Goal: Task Accomplishment & Management: Use online tool/utility

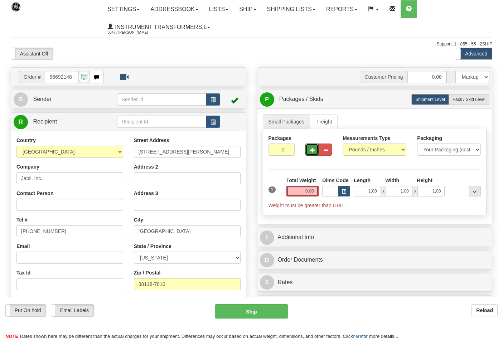
select select "0"
click at [313, 191] on input "0.00" at bounding box center [303, 191] width 33 height 11
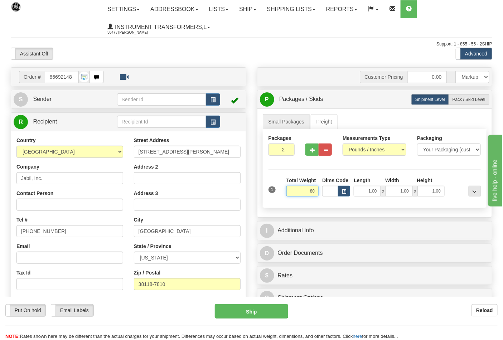
click button "Delete" at bounding box center [0, 0] width 0 height 0
type input "80.00"
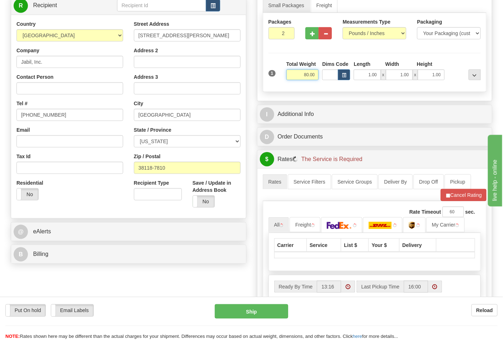
scroll to position [199, 0]
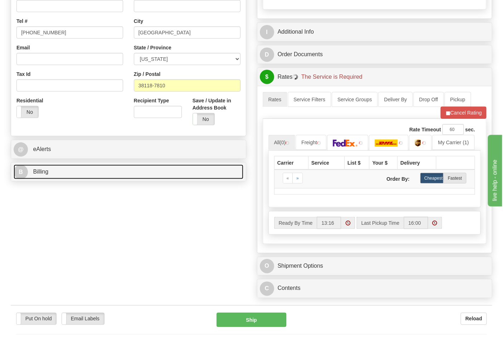
click at [52, 171] on link "B Billing" at bounding box center [129, 172] width 230 height 15
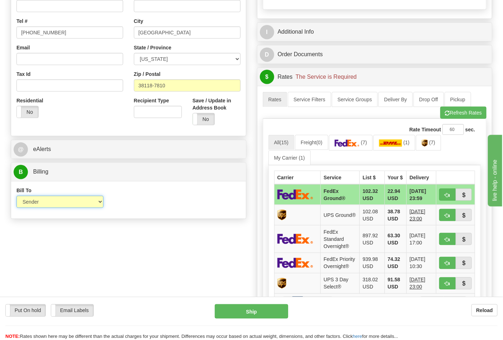
click at [51, 203] on select "Sender Recipient Third Party Collect" at bounding box center [59, 202] width 87 height 12
select select "2"
click at [16, 197] on select "Sender Recipient Third Party Collect" at bounding box center [59, 202] width 87 height 12
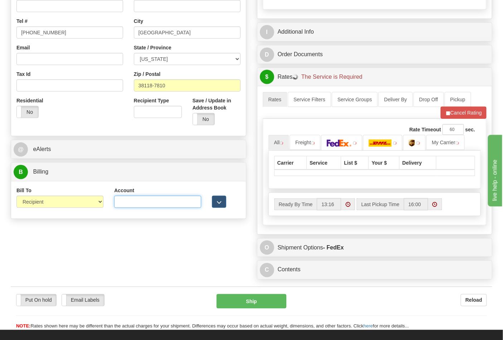
click at [135, 201] on input "Account" at bounding box center [157, 202] width 87 height 12
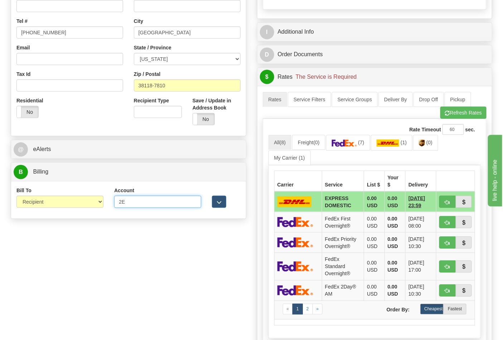
type input "2E882V"
click at [461, 106] on link "Pickup" at bounding box center [458, 99] width 27 height 15
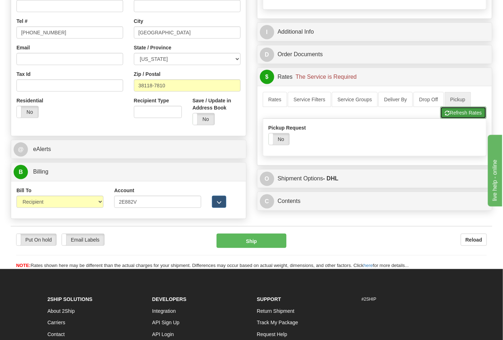
click at [461, 113] on button "Refresh Rates" at bounding box center [464, 113] width 46 height 12
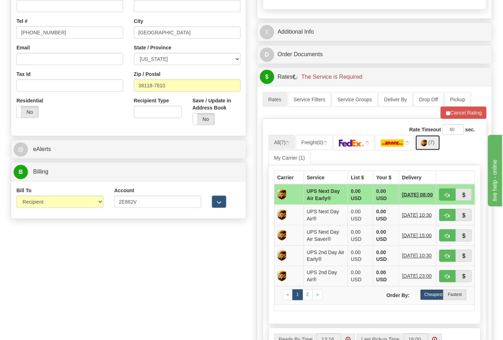
click at [427, 145] on img at bounding box center [424, 143] width 6 height 7
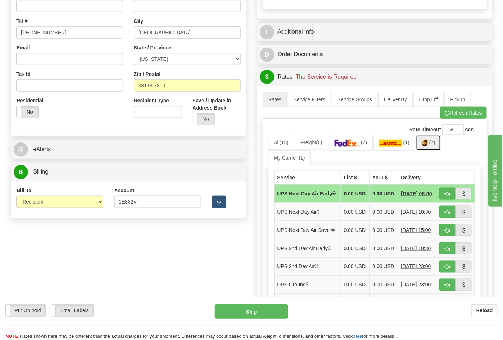
scroll to position [278, 0]
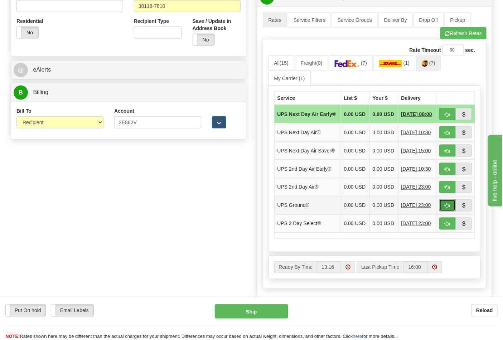
click at [450, 208] on span "button" at bounding box center [447, 206] width 5 height 5
type input "03"
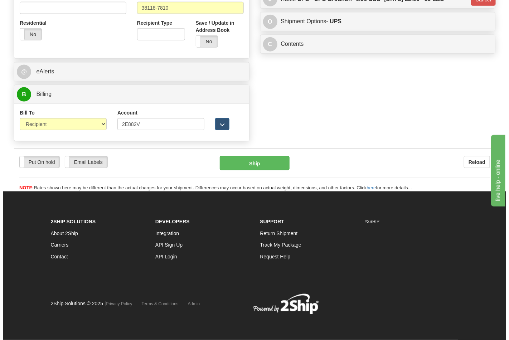
scroll to position [267, 0]
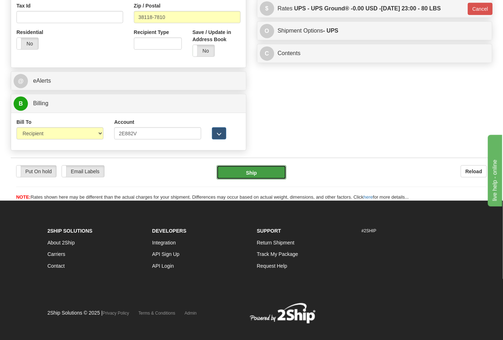
click at [254, 173] on button "Ship" at bounding box center [251, 173] width 69 height 14
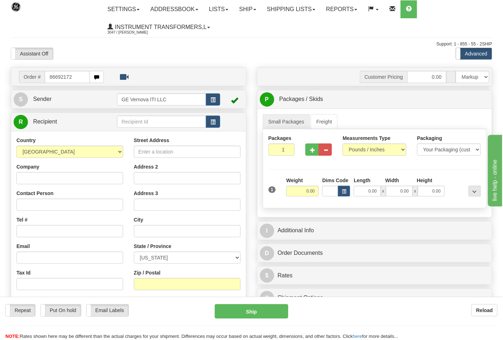
type input "86692172"
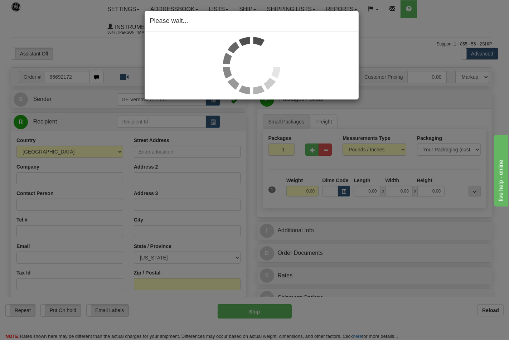
click at [269, 168] on div "Please wait..." at bounding box center [254, 170] width 509 height 340
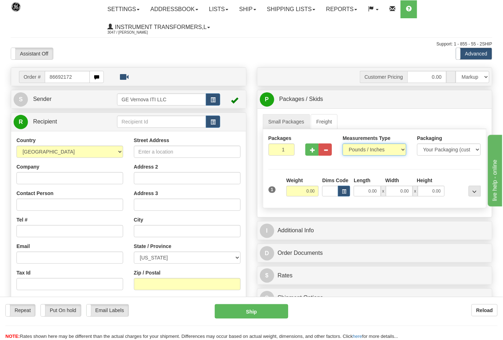
click at [365, 153] on select "Pounds / Inches Kilograms / Centimeters" at bounding box center [375, 150] width 64 height 12
click at [343, 144] on select "Pounds / Inches Kilograms / Centimeters" at bounding box center [375, 150] width 64 height 12
click at [360, 173] on div "Packages 1 1 Measurements Type" at bounding box center [375, 168] width 224 height 79
click at [358, 157] on div "Measurements Type Pounds / Inches Kilograms / Centimeters" at bounding box center [374, 148] width 75 height 27
select select "1"
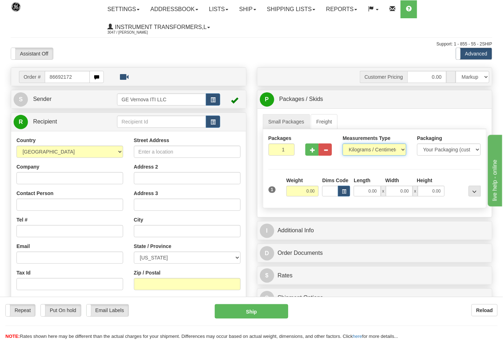
click at [343, 144] on select "Pounds / Inches Kilograms / Centimeters" at bounding box center [375, 150] width 64 height 12
click at [316, 153] on button "button" at bounding box center [312, 150] width 13 height 12
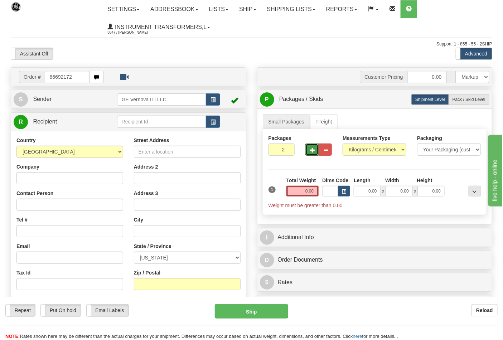
click at [312, 151] on span "button" at bounding box center [312, 150] width 5 height 5
type input "3"
drag, startPoint x: 358, startPoint y: 146, endPoint x: 360, endPoint y: 152, distance: 6.7
click at [358, 146] on select "Pounds / Inches Kilograms / Centimeters" at bounding box center [375, 150] width 64 height 12
select select "0"
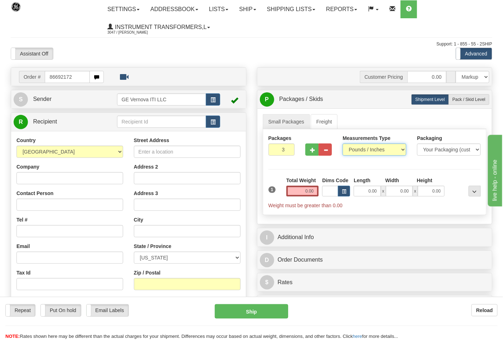
click at [343, 144] on select "Pounds / Inches Kilograms / Centimeters" at bounding box center [375, 150] width 64 height 12
click at [312, 188] on input "0.00" at bounding box center [303, 191] width 33 height 11
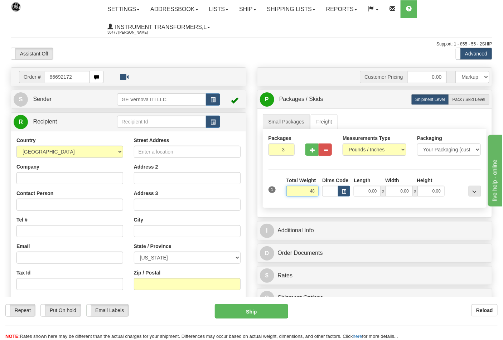
click button "Delete" at bounding box center [0, 0] width 0 height 0
type input "48.00"
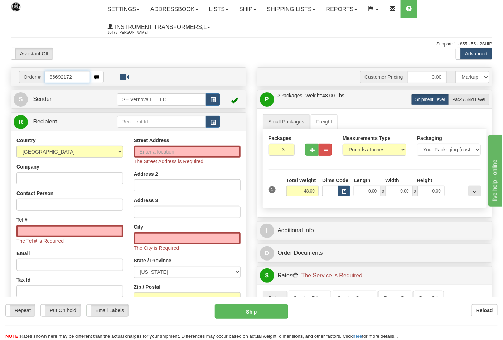
click at [82, 79] on input "86692172" at bounding box center [67, 77] width 45 height 12
click at [83, 79] on input "86692172" at bounding box center [67, 77] width 45 height 12
click at [84, 78] on input "86692172" at bounding box center [67, 77] width 45 height 12
type input "866921"
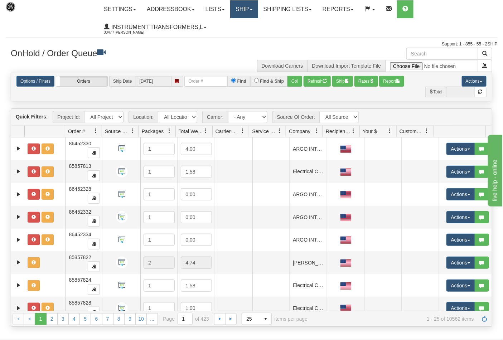
click at [253, 14] on link "Ship" at bounding box center [244, 9] width 28 height 18
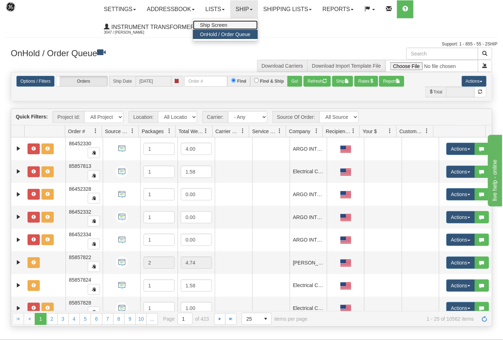
click at [225, 21] on link "Ship Screen" at bounding box center [225, 24] width 65 height 9
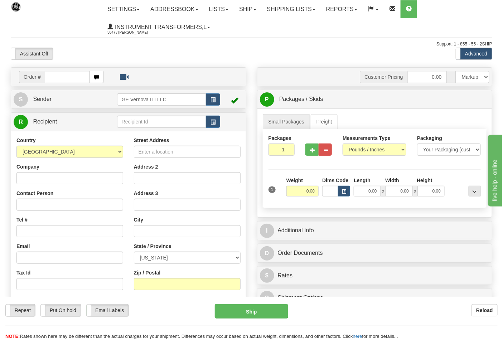
click at [75, 81] on input "text" at bounding box center [67, 77] width 45 height 12
type input "86692172"
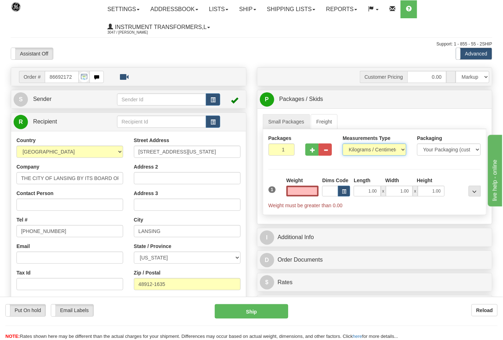
type input "0.00"
click at [352, 148] on select "Pounds / Inches Kilograms / Centimeters" at bounding box center [375, 150] width 64 height 12
select select "0"
click at [343, 144] on select "Pounds / Inches Kilograms / Centimeters" at bounding box center [375, 150] width 64 height 12
click at [313, 151] on span "button" at bounding box center [312, 150] width 5 height 5
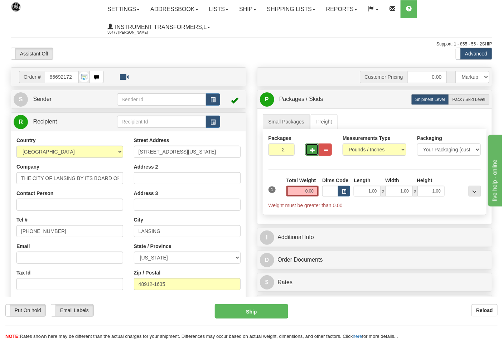
click at [312, 151] on span "button" at bounding box center [312, 150] width 5 height 5
type input "3"
click at [317, 190] on input "0.00" at bounding box center [303, 191] width 33 height 11
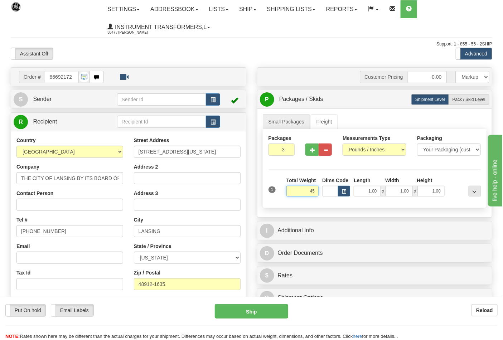
click button "Delete" at bounding box center [0, 0] width 0 height 0
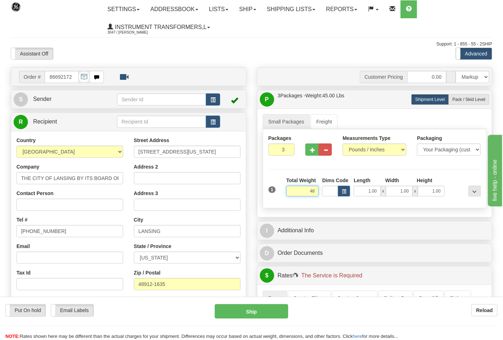
click button "Delete" at bounding box center [0, 0] width 0 height 0
type input "48.00"
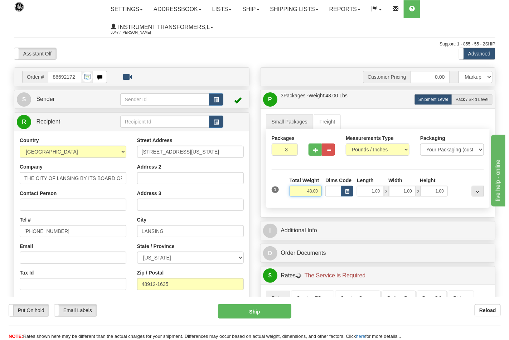
scroll to position [199, 0]
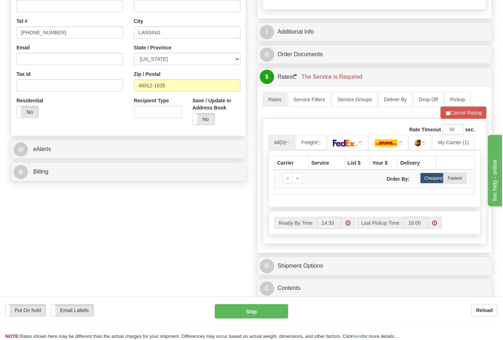
drag, startPoint x: 76, startPoint y: 186, endPoint x: 77, endPoint y: 174, distance: 11.9
click at [76, 185] on div "Order # 86692172 S Sender" at bounding box center [251, 85] width 493 height 433
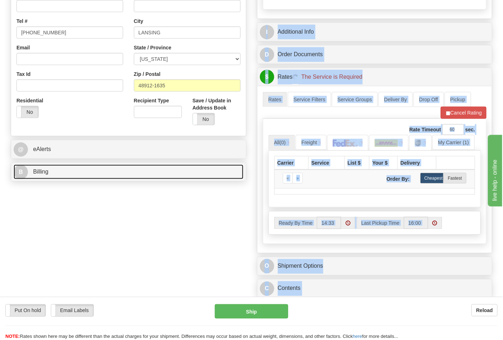
click at [77, 170] on link "B Billing" at bounding box center [129, 172] width 230 height 15
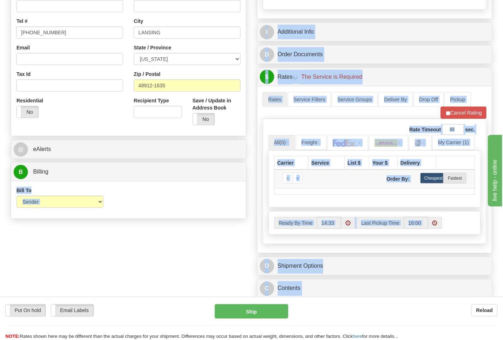
click at [253, 169] on div "Customer Pricing 0.00 Markup % Discount % Flat Amount Per Pound Flat Amount Mar…" at bounding box center [375, 85] width 246 height 433
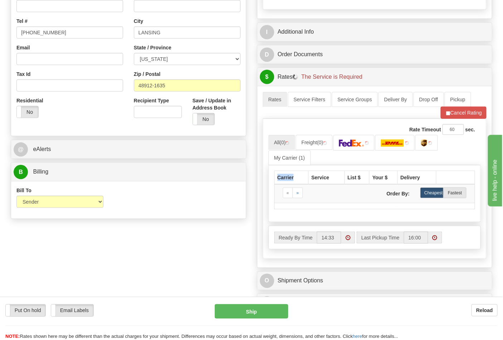
click at [253, 169] on div "Customer Pricing 0.00 Markup % Discount % Flat Amount Per Pound Flat Amount Mar…" at bounding box center [375, 93] width 246 height 448
click at [54, 207] on select "Sender Recipient Third Party Collect" at bounding box center [59, 202] width 87 height 12
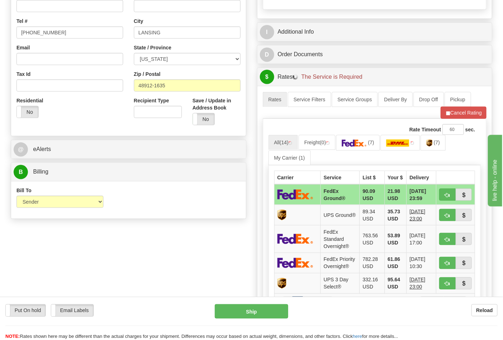
click at [181, 228] on div "Order # 86692172 S Sender" at bounding box center [251, 147] width 493 height 557
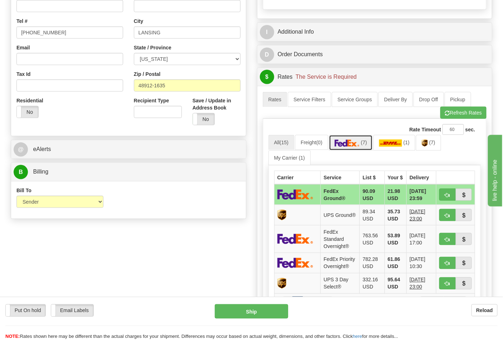
click at [355, 147] on img at bounding box center [347, 143] width 25 height 7
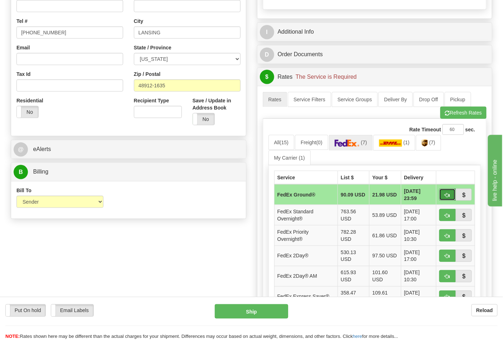
click at [446, 196] on span "button" at bounding box center [447, 195] width 5 height 5
type input "92"
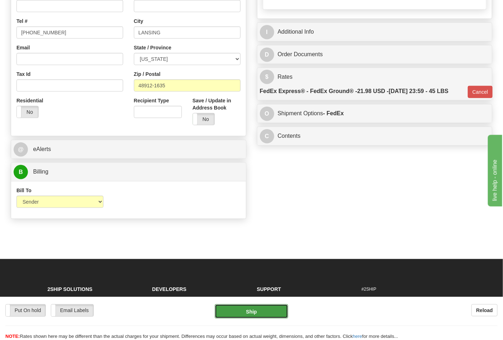
click at [260, 313] on button "Ship" at bounding box center [251, 311] width 73 height 14
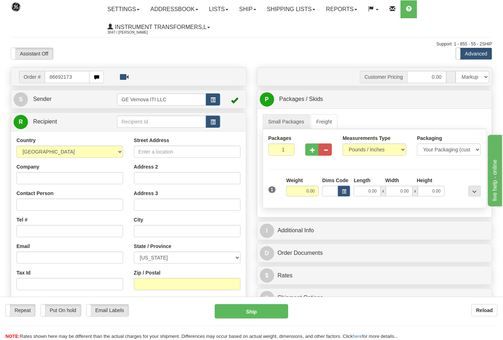
type input "86692173"
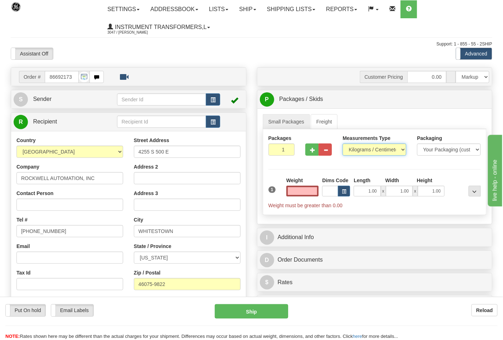
type input "0.00"
drag, startPoint x: 361, startPoint y: 151, endPoint x: 362, endPoint y: 156, distance: 4.8
click at [361, 151] on select "Pounds / Inches Kilograms / Centimeters" at bounding box center [375, 150] width 64 height 12
select select "0"
click at [343, 144] on select "Pounds / Inches Kilograms / Centimeters" at bounding box center [375, 150] width 64 height 12
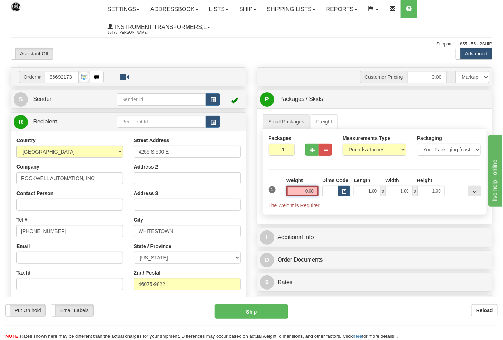
click at [313, 191] on input "0.00" at bounding box center [303, 191] width 33 height 11
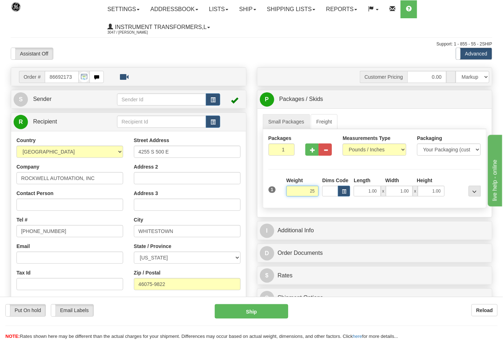
click button "Delete" at bounding box center [0, 0] width 0 height 0
type input "25.00"
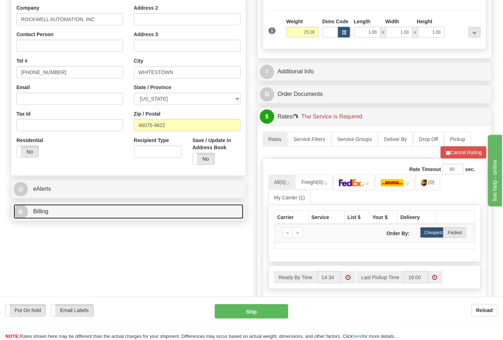
click at [84, 206] on link "B Billing" at bounding box center [129, 212] width 230 height 15
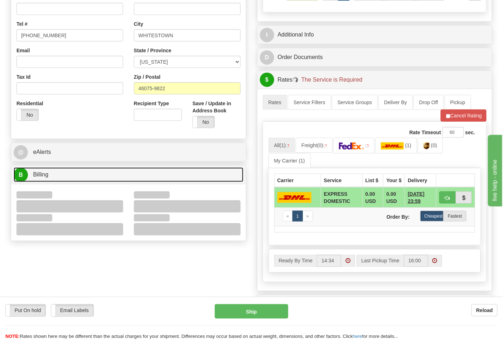
scroll to position [239, 0]
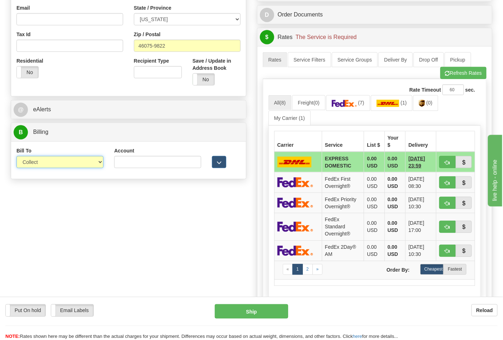
drag, startPoint x: 35, startPoint y: 160, endPoint x: 40, endPoint y: 168, distance: 9.3
click at [35, 160] on select "Sender Recipient Third Party Collect" at bounding box center [59, 162] width 87 height 12
select select "2"
click at [16, 157] on select "Sender Recipient Third Party Collect" at bounding box center [59, 162] width 87 height 12
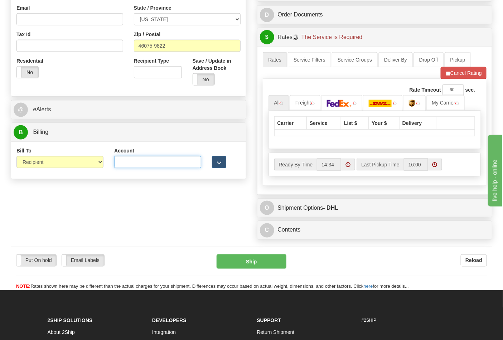
click at [139, 159] on input "Account" at bounding box center [157, 162] width 87 height 12
type input "473367"
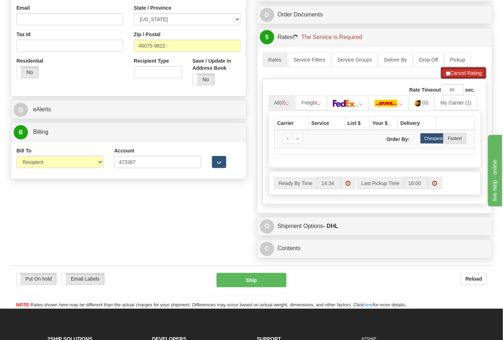
click at [456, 79] on button "Cancel Rating" at bounding box center [464, 73] width 46 height 12
click at [456, 79] on button "Refresh Rates" at bounding box center [464, 73] width 46 height 12
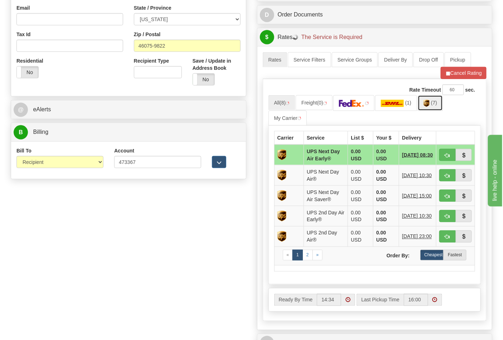
click at [435, 106] on link "(7)" at bounding box center [430, 102] width 25 height 15
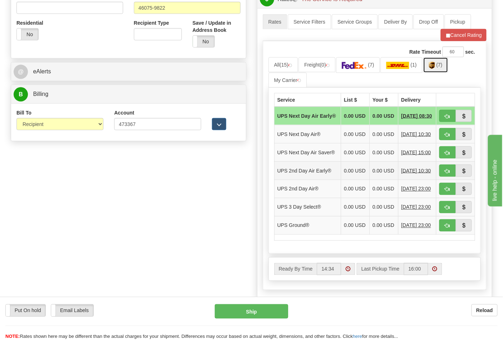
scroll to position [318, 0]
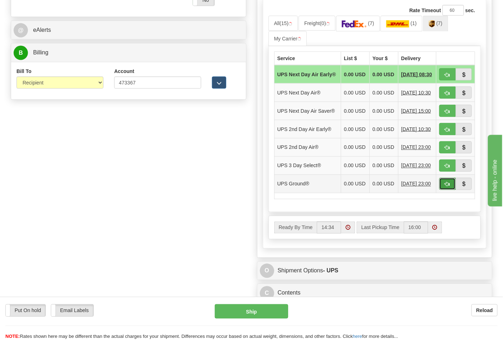
click at [445, 187] on span "button" at bounding box center [447, 184] width 5 height 5
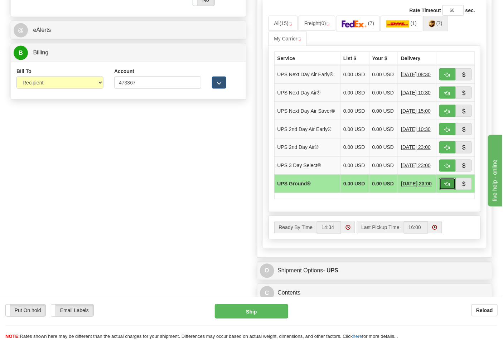
click at [446, 187] on span "button" at bounding box center [447, 184] width 5 height 5
click at [447, 187] on span "button" at bounding box center [447, 184] width 5 height 5
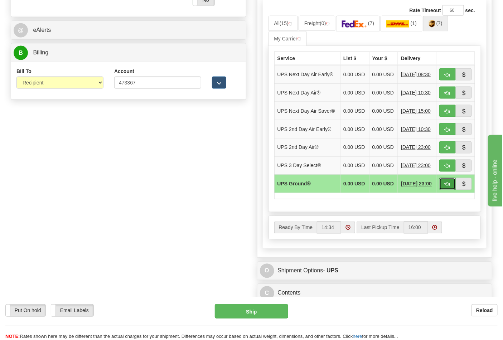
click at [447, 187] on span "button" at bounding box center [447, 184] width 5 height 5
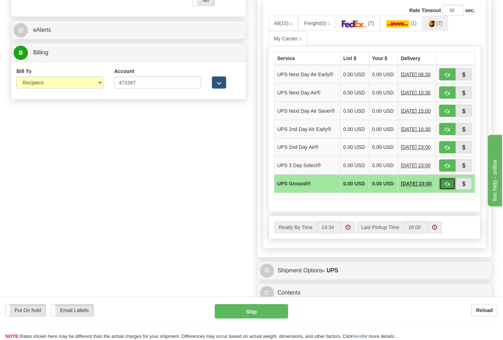
click at [447, 187] on span "button" at bounding box center [447, 184] width 5 height 5
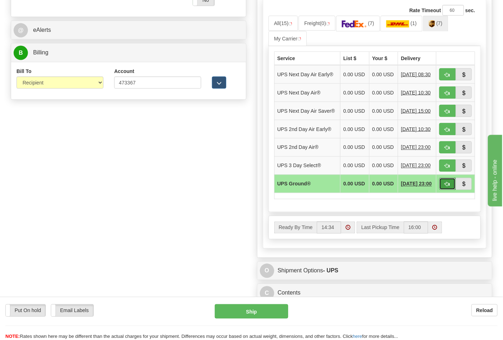
click at [447, 187] on span "button" at bounding box center [447, 184] width 5 height 5
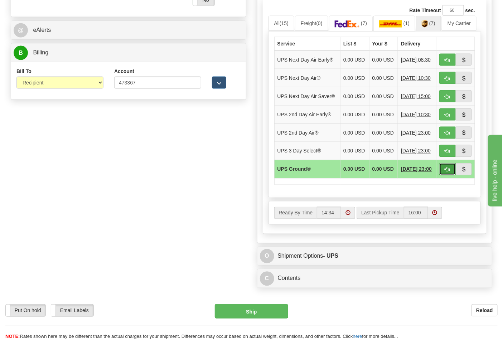
click at [451, 176] on button "button" at bounding box center [448, 169] width 16 height 12
type input "03"
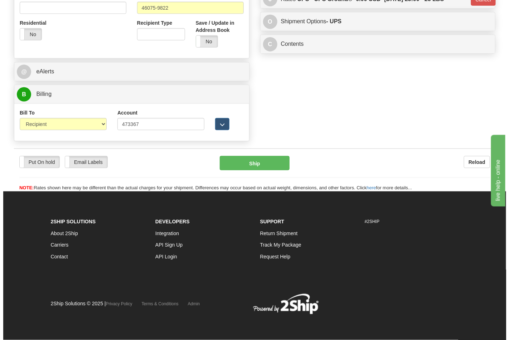
scroll to position [278, 0]
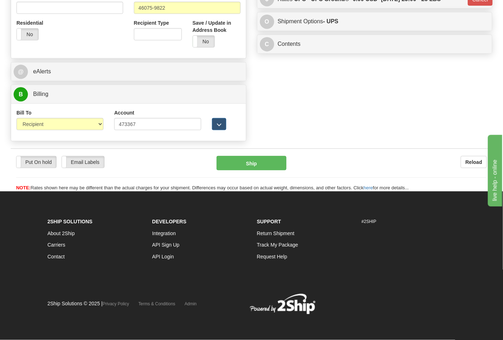
click at [256, 171] on div "Put On hold Put On hold Email Labels Email Labels Edit Reload Ship" at bounding box center [252, 174] width 482 height 36
click at [256, 169] on button "Ship" at bounding box center [251, 163] width 69 height 14
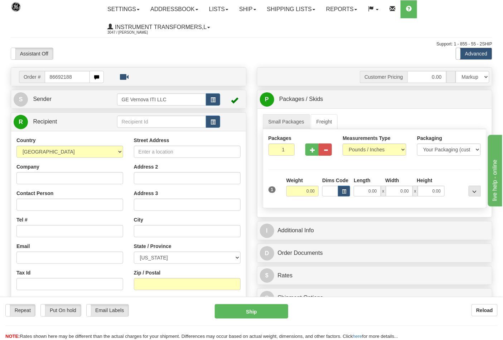
type input "86692188"
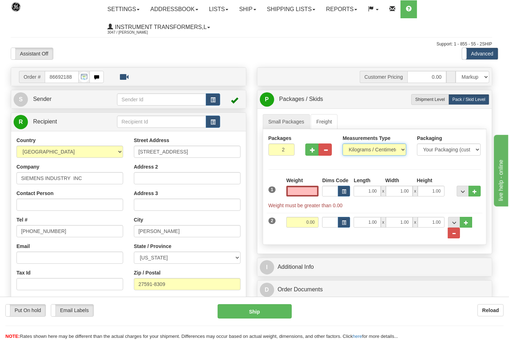
type input "0.00"
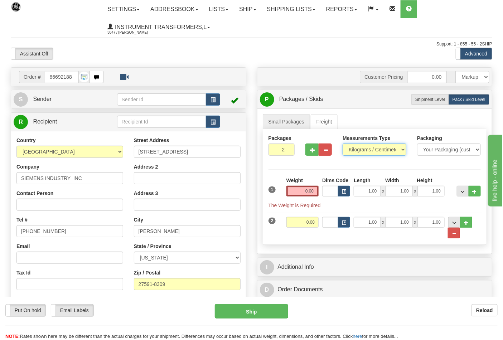
click at [367, 150] on select "Pounds / Inches Kilograms / Centimeters" at bounding box center [375, 150] width 64 height 12
select select "0"
click at [343, 144] on select "Pounds / Inches Kilograms / Centimeters" at bounding box center [375, 150] width 64 height 12
click at [457, 235] on button "..." at bounding box center [454, 233] width 12 height 11
type input "1"
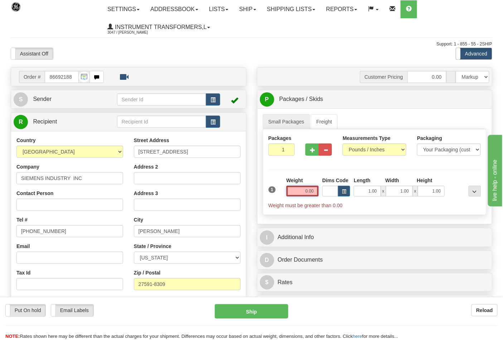
click at [315, 192] on input "0.00" at bounding box center [303, 191] width 33 height 11
click button "Delete" at bounding box center [0, 0] width 0 height 0
type input "32.00"
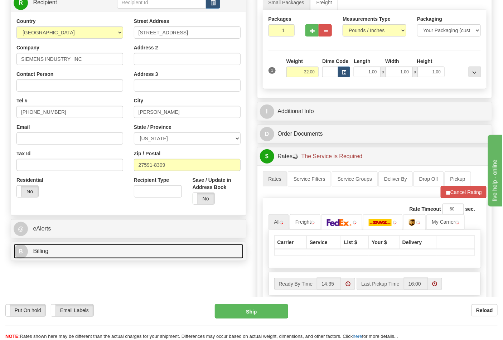
click at [73, 245] on link "B Billing" at bounding box center [129, 251] width 230 height 15
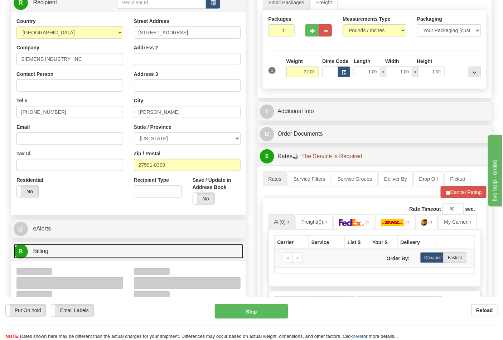
scroll to position [199, 0]
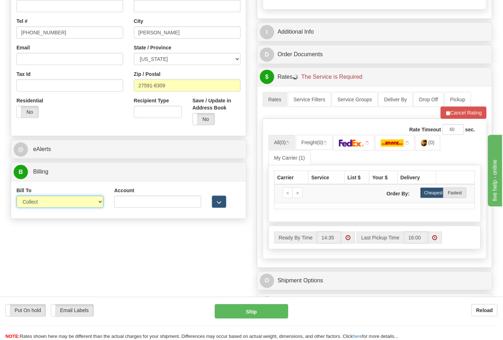
click at [36, 203] on select "Sender Recipient Third Party Collect" at bounding box center [59, 202] width 87 height 12
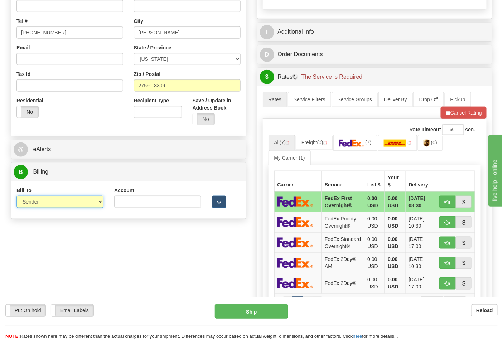
click at [16, 197] on select "Sender Recipient Third Party Collect" at bounding box center [59, 202] width 87 height 12
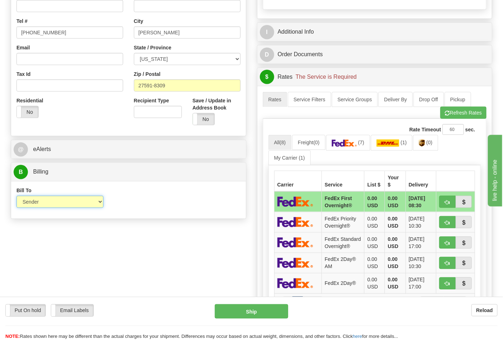
drag, startPoint x: 44, startPoint y: 202, endPoint x: 43, endPoint y: 207, distance: 4.7
click at [44, 202] on select "Sender Recipient Third Party Collect" at bounding box center [59, 202] width 87 height 12
select select "2"
click at [16, 197] on select "Sender Recipient Third Party Collect" at bounding box center [59, 202] width 87 height 12
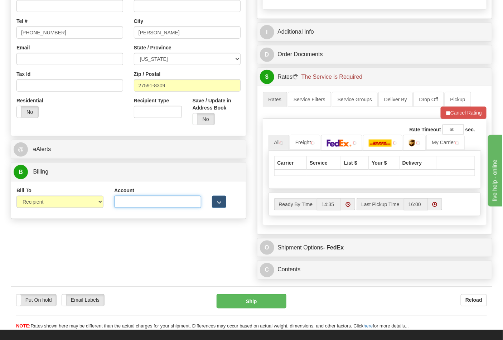
click at [155, 202] on input "Account" at bounding box center [157, 202] width 87 height 12
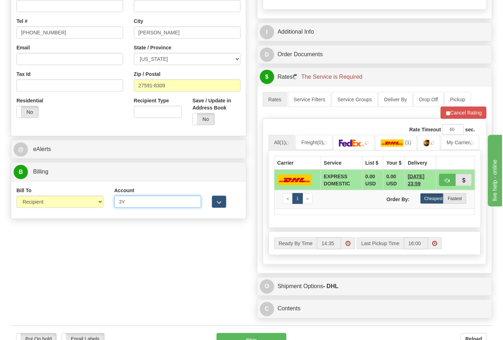
type input "3Y6757"
click at [452, 115] on button "Cancel Rating" at bounding box center [464, 113] width 46 height 12
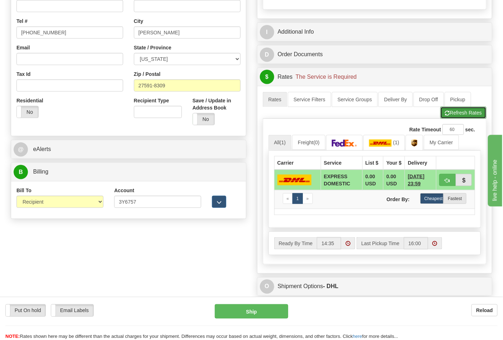
click at [452, 115] on button "Refresh Rates" at bounding box center [464, 113] width 46 height 12
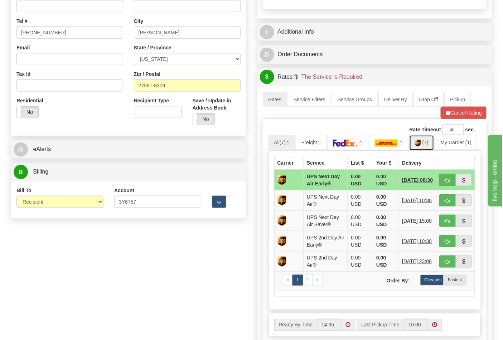
click at [432, 146] on link "(7)" at bounding box center [421, 142] width 25 height 15
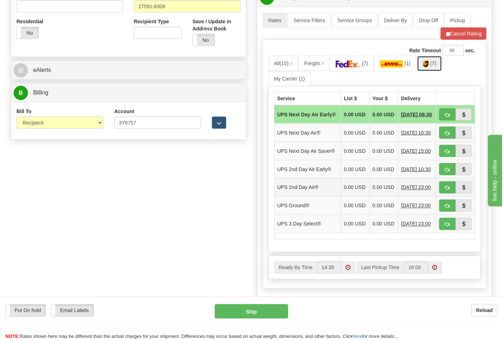
scroll to position [278, 0]
click at [449, 208] on span "button" at bounding box center [447, 206] width 5 height 5
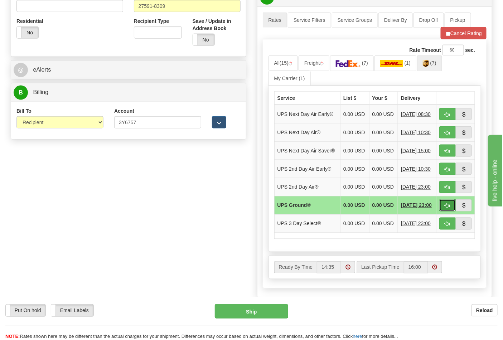
click at [446, 208] on span "button" at bounding box center [447, 206] width 5 height 5
click at [454, 34] on button "Cancel Rating" at bounding box center [464, 33] width 46 height 12
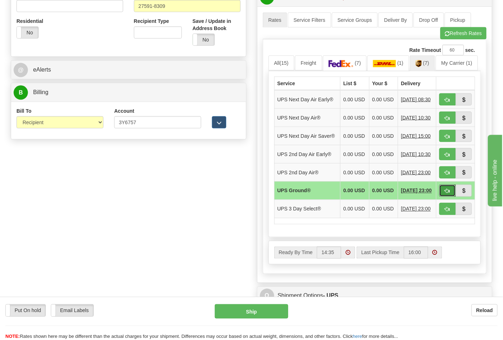
click at [444, 197] on button "button" at bounding box center [448, 191] width 16 height 12
type input "03"
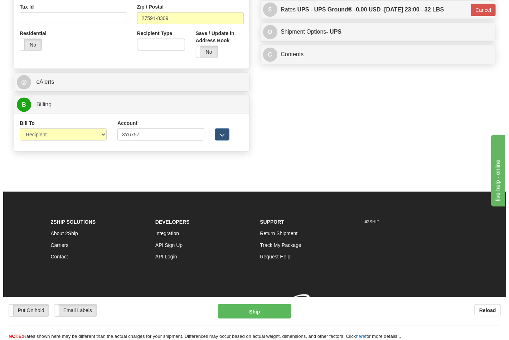
scroll to position [267, 0]
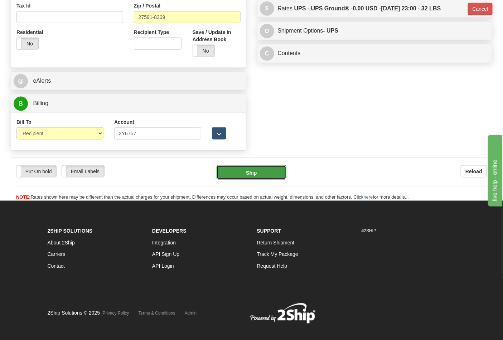
click at [263, 178] on button "Ship" at bounding box center [251, 173] width 69 height 14
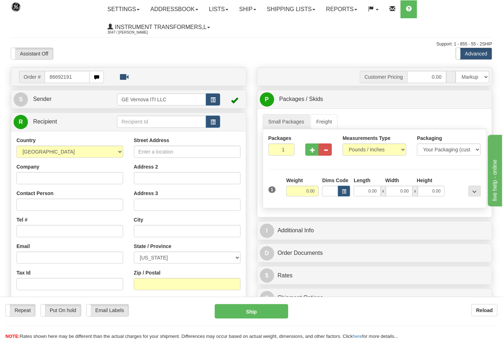
type input "86692191"
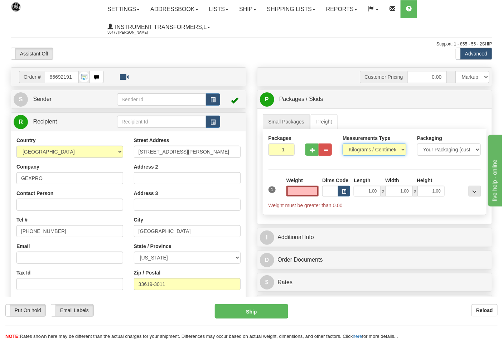
type input "0.00"
click at [364, 154] on select "Pounds / Inches Kilograms / Centimeters" at bounding box center [375, 150] width 64 height 12
select select "0"
click at [343, 144] on select "Pounds / Inches Kilograms / Centimeters" at bounding box center [375, 150] width 64 height 12
click at [313, 195] on input "0.00" at bounding box center [303, 191] width 33 height 11
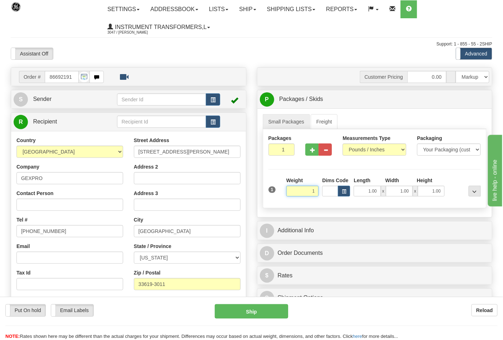
click button "Delete" at bounding box center [0, 0] width 0 height 0
type input "1.00"
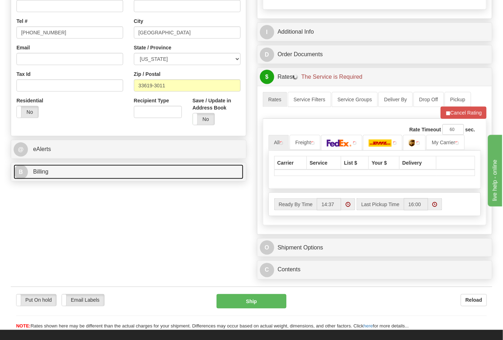
click at [77, 174] on link "B Billing" at bounding box center [129, 172] width 230 height 15
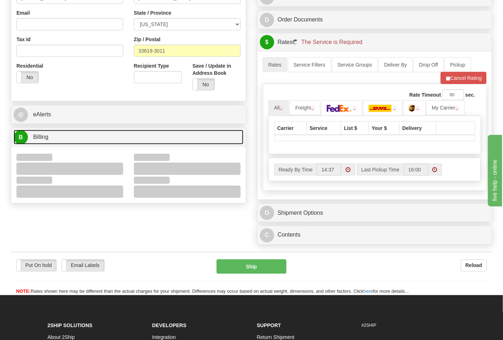
scroll to position [278, 0]
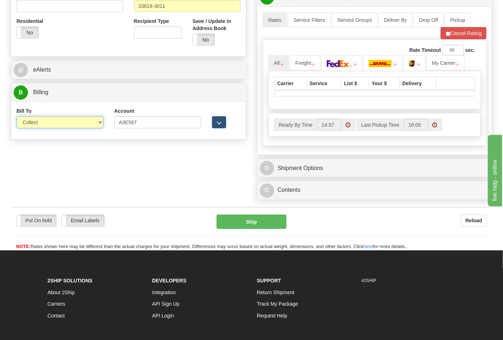
click at [65, 120] on select "Sender Recipient Third Party Collect" at bounding box center [59, 122] width 87 height 12
select select "2"
click at [16, 117] on select "Sender Recipient Third Party Collect" at bounding box center [59, 122] width 87 height 12
click at [463, 38] on button "Cancel Rating" at bounding box center [464, 33] width 46 height 12
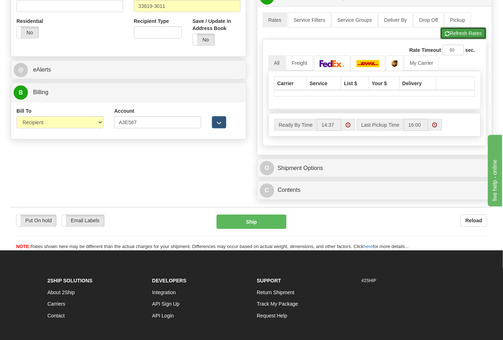
click at [455, 39] on button "Refresh Rates" at bounding box center [464, 33] width 46 height 12
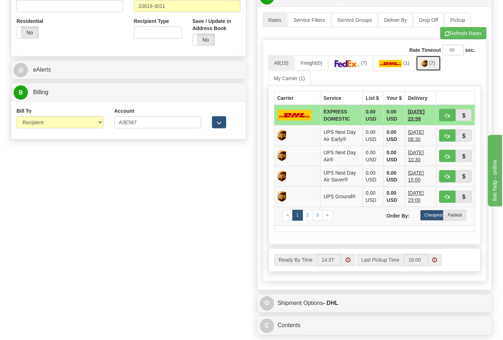
drag, startPoint x: 420, startPoint y: 67, endPoint x: 427, endPoint y: 67, distance: 7.2
click at [421, 67] on link "(7)" at bounding box center [428, 63] width 25 height 15
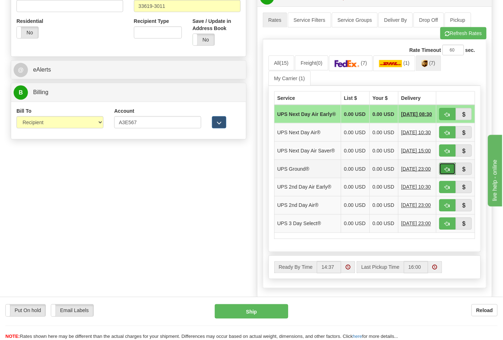
click at [449, 172] on span "button" at bounding box center [447, 169] width 5 height 5
type input "03"
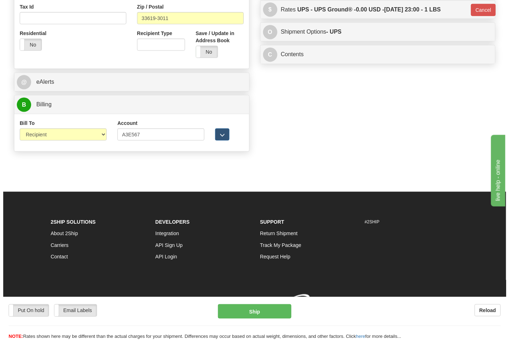
scroll to position [267, 0]
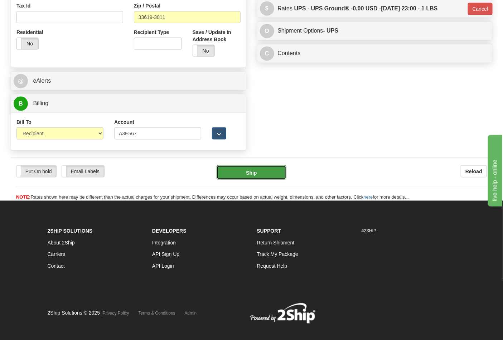
click at [264, 174] on button "Ship" at bounding box center [251, 173] width 69 height 14
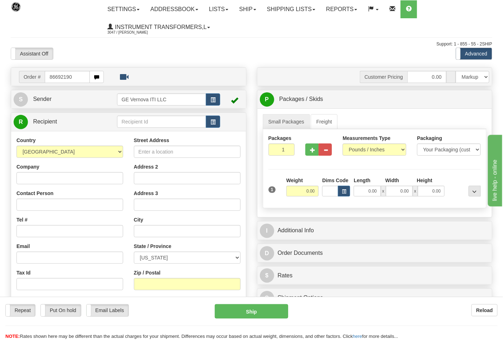
type input "86692190"
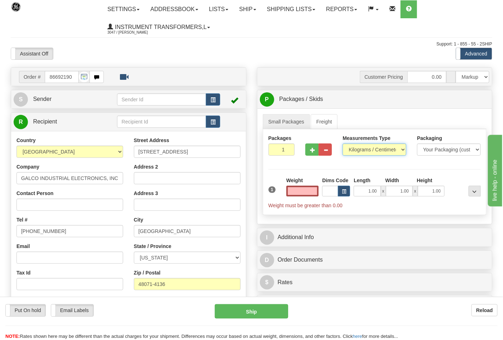
type input "0.00"
click at [362, 149] on select "Pounds / Inches Kilograms / Centimeters" at bounding box center [375, 150] width 64 height 12
select select "0"
click at [343, 144] on select "Pounds / Inches Kilograms / Centimeters" at bounding box center [375, 150] width 64 height 12
click at [313, 188] on input "0.00" at bounding box center [303, 191] width 33 height 11
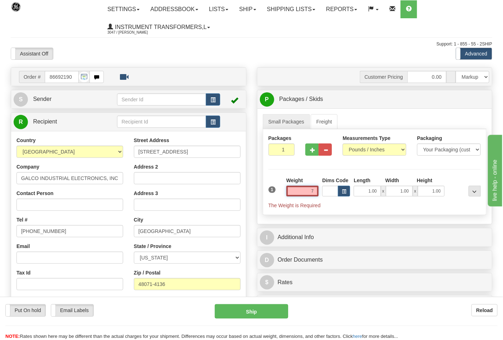
click button "Delete" at bounding box center [0, 0] width 0 height 0
type input "7.00"
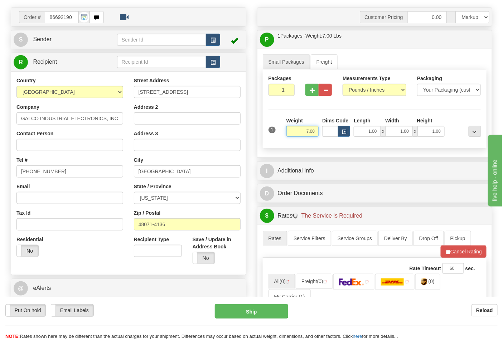
scroll to position [159, 0]
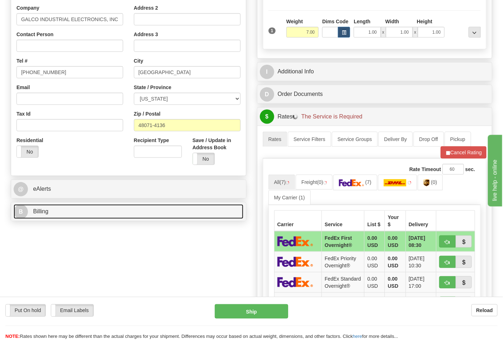
click at [67, 213] on link "B Billing" at bounding box center [129, 212] width 230 height 15
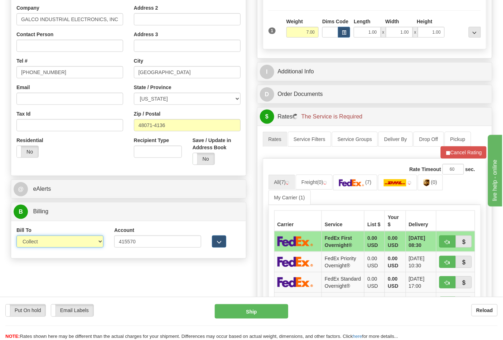
drag, startPoint x: 52, startPoint y: 242, endPoint x: 51, endPoint y: 246, distance: 4.5
click at [52, 242] on select "Sender Recipient Third Party Collect" at bounding box center [59, 242] width 87 height 12
select select "2"
click at [16, 236] on select "Sender Recipient Third Party Collect" at bounding box center [59, 242] width 87 height 12
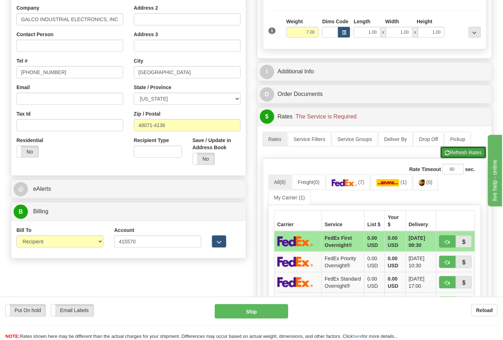
click at [456, 156] on button "Refresh Rates" at bounding box center [464, 153] width 46 height 12
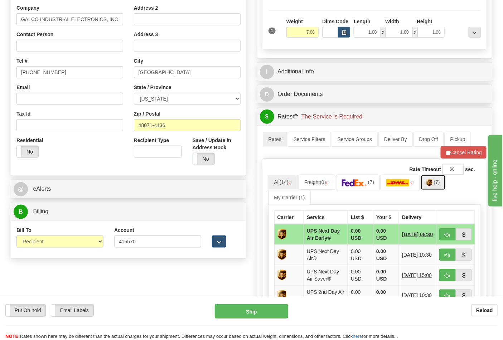
click at [432, 187] on img at bounding box center [430, 182] width 6 height 7
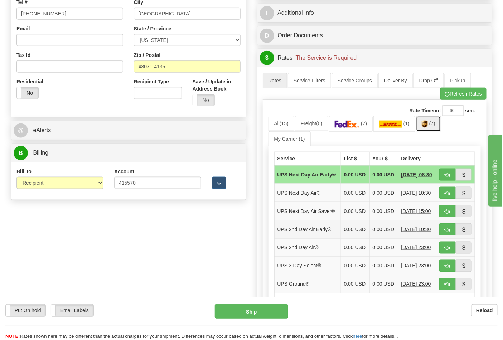
scroll to position [278, 0]
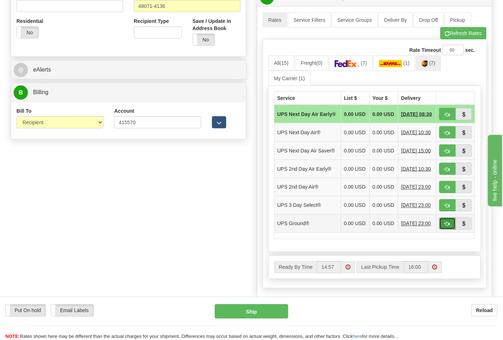
click at [445, 227] on span "button" at bounding box center [447, 224] width 5 height 5
type input "03"
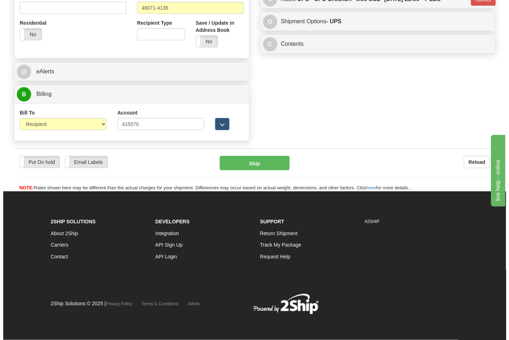
scroll to position [267, 0]
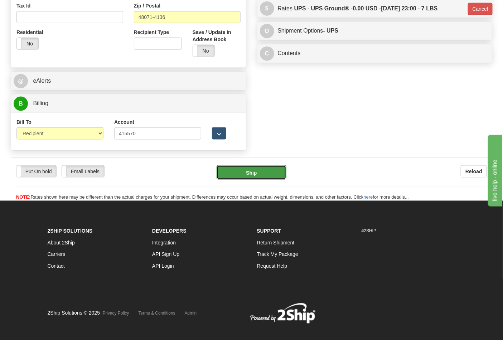
click at [239, 176] on button "Ship" at bounding box center [251, 173] width 69 height 14
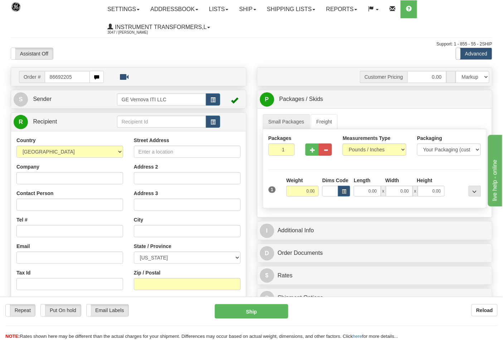
type input "86692205"
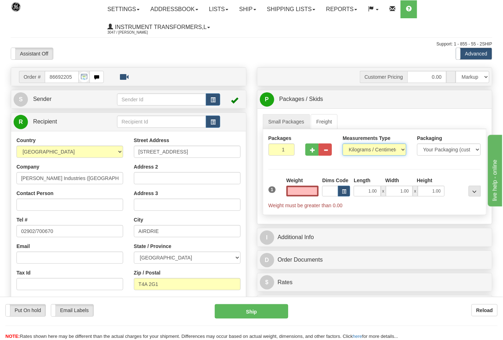
type input "0.00"
click at [355, 153] on select "Pounds / Inches Kilograms / Centimeters" at bounding box center [375, 150] width 64 height 12
select select "0"
click at [343, 144] on select "Pounds / Inches Kilograms / Centimeters" at bounding box center [375, 150] width 64 height 12
click at [312, 192] on input "0.00" at bounding box center [303, 191] width 33 height 11
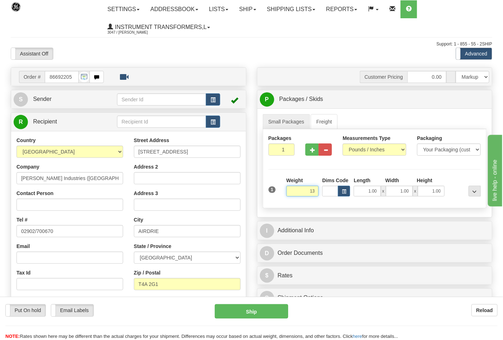
click button "Delete" at bounding box center [0, 0] width 0 height 0
type input "13.00"
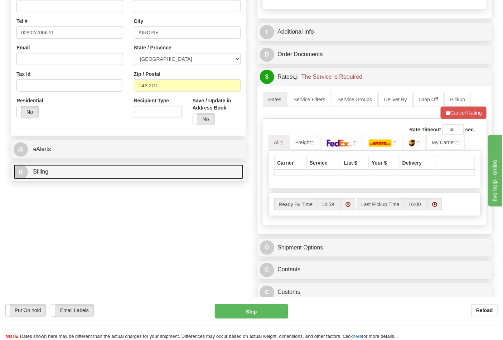
click at [33, 174] on link "B Billing" at bounding box center [129, 172] width 230 height 15
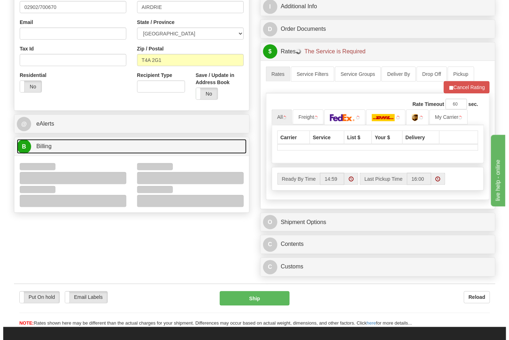
scroll to position [239, 0]
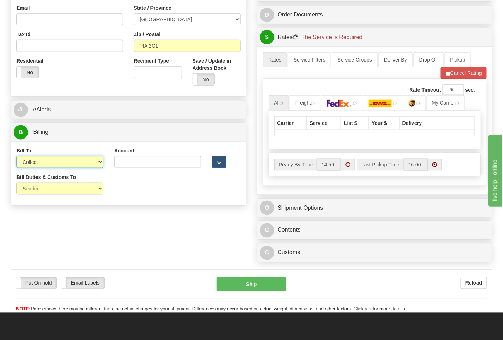
click at [39, 167] on select "Sender Recipient Third Party Collect" at bounding box center [59, 162] width 87 height 12
click at [16, 157] on select "Sender Recipient Third Party Collect" at bounding box center [59, 162] width 87 height 12
click at [40, 167] on select "Sender Recipient Third Party Collect" at bounding box center [59, 162] width 87 height 12
select select "2"
click at [16, 157] on select "Sender Recipient Third Party Collect" at bounding box center [59, 162] width 87 height 12
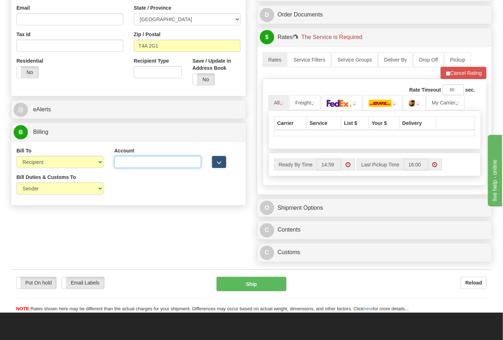
click at [146, 165] on input "Account" at bounding box center [157, 162] width 87 height 12
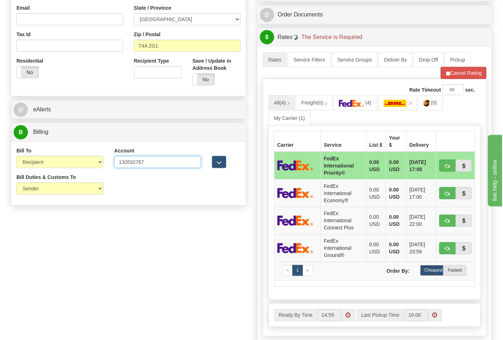
type input "130592767"
click button "Delete" at bounding box center [0, 0] width 0 height 0
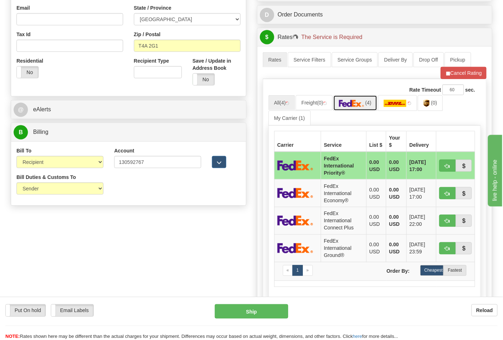
click at [356, 103] on img at bounding box center [351, 103] width 25 height 7
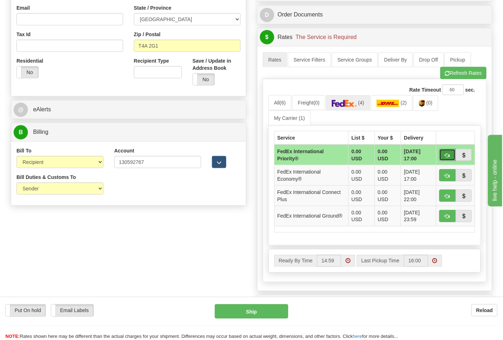
click at [446, 156] on span "button" at bounding box center [447, 155] width 5 height 5
type input "01"
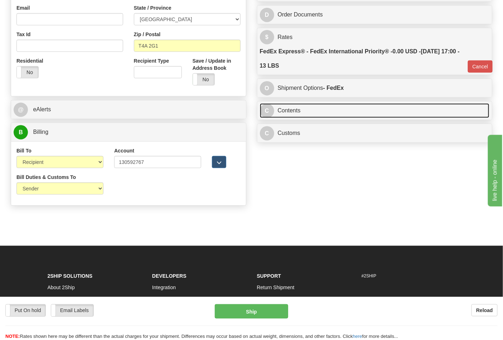
click at [325, 107] on link "C Contents" at bounding box center [375, 111] width 230 height 15
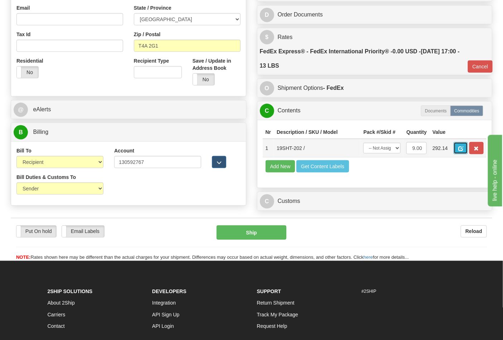
click at [468, 149] on button "button" at bounding box center [461, 148] width 14 height 12
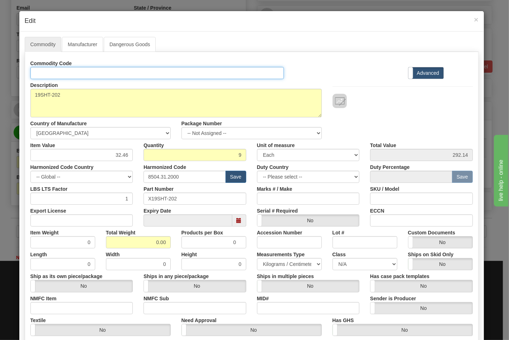
click at [75, 69] on input "Id" at bounding box center [157, 73] width 254 height 12
type input "TRANSFORMERS"
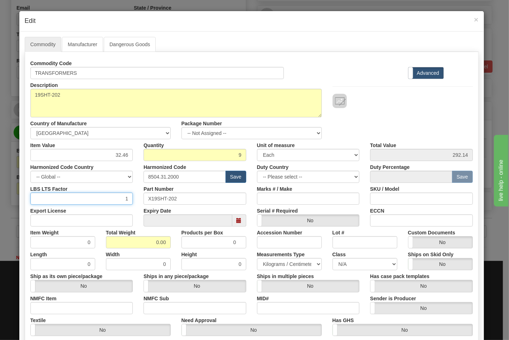
click at [97, 202] on input "1" at bounding box center [81, 199] width 103 height 12
click at [97, 216] on input "Export License" at bounding box center [81, 221] width 103 height 12
type input "N/A"
drag, startPoint x: 125, startPoint y: 240, endPoint x: 166, endPoint y: 245, distance: 41.9
click at [166, 245] on input "0.00" at bounding box center [138, 242] width 65 height 12
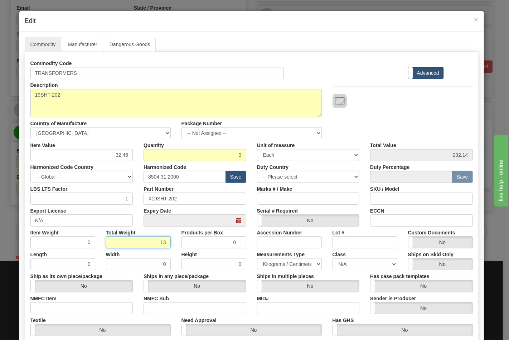
type input "13"
type input "1.4444"
click at [102, 306] on input "NMFC Item" at bounding box center [81, 308] width 103 height 12
type input "63170"
click at [145, 311] on div "NMFC Sub" at bounding box center [195, 304] width 114 height 22
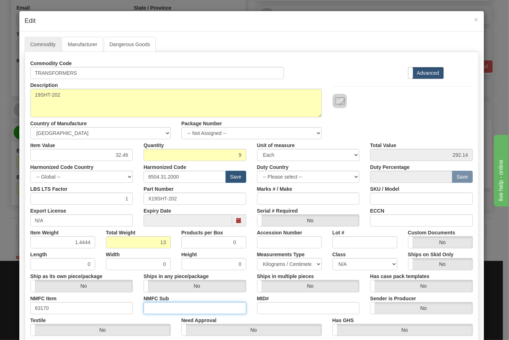
click at [167, 309] on input "NMFC Sub" at bounding box center [195, 308] width 103 height 12
type input "4"
drag, startPoint x: 342, startPoint y: 271, endPoint x: 345, endPoint y: 264, distance: 7.6
click at [343, 269] on div "Commodity Code TRANSFORMERS Standard Advanced Description 19SHT-202 Country of …" at bounding box center [251, 207] width 443 height 301
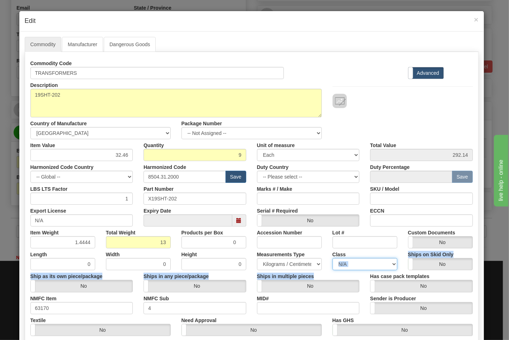
click at [346, 259] on select "N/A 50.0 55.0 60.0 65.0 70.0 85.0 92.5 100.0 125.0 175.0 250.0 300.0 400.0" at bounding box center [365, 264] width 65 height 12
select select "70.0"
click at [333, 258] on select "N/A 50.0 55.0 60.0 65.0 70.0 85.0 92.5 100.0 125.0 175.0 250.0 300.0 400.0" at bounding box center [365, 264] width 65 height 12
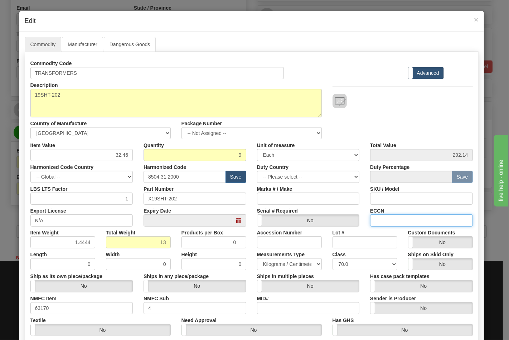
drag, startPoint x: 393, startPoint y: 225, endPoint x: 398, endPoint y: 224, distance: 5.8
click at [393, 225] on input "ECCN" at bounding box center [421, 221] width 103 height 12
type input "EAR99"
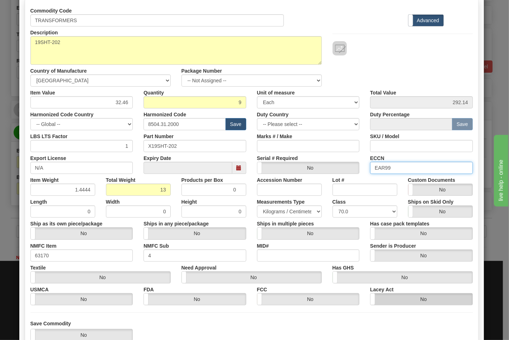
scroll to position [103, 0]
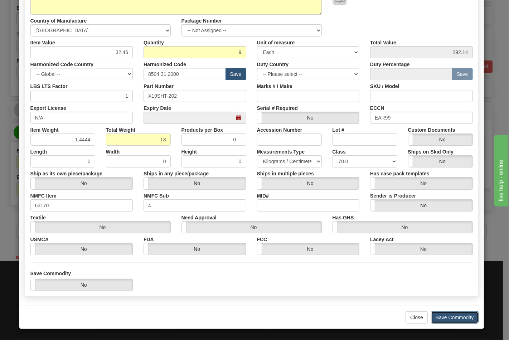
click at [455, 316] on button "Save Commodity" at bounding box center [455, 318] width 48 height 12
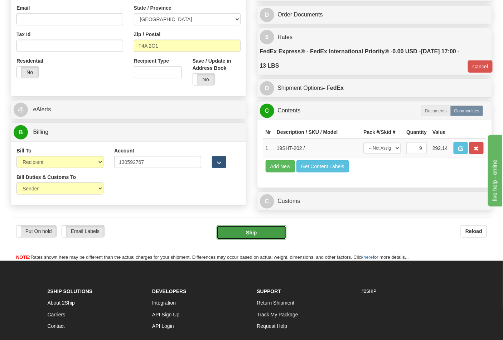
click at [263, 240] on button "Ship" at bounding box center [251, 233] width 69 height 14
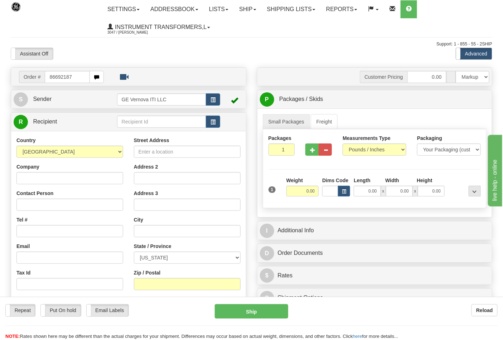
type input "86692187"
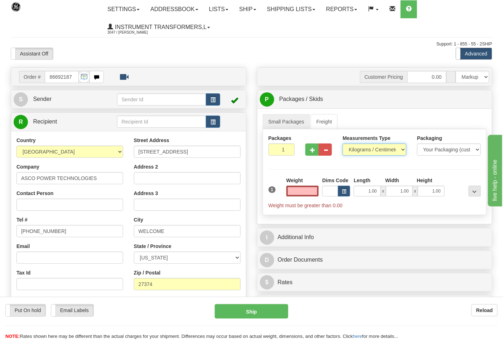
type input "0.00"
click at [384, 147] on select "Pounds / Inches Kilograms / Centimeters" at bounding box center [375, 150] width 64 height 12
select select "0"
click at [343, 144] on select "Pounds / Inches Kilograms / Centimeters" at bounding box center [375, 150] width 64 height 12
click at [316, 188] on input "0.00" at bounding box center [303, 191] width 33 height 11
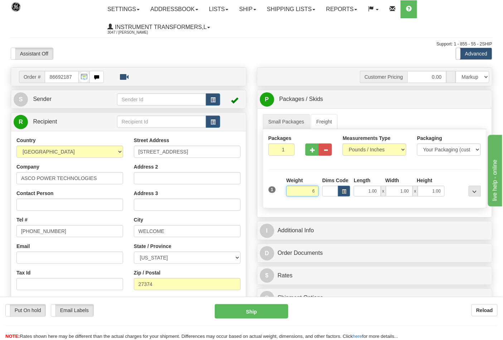
click button "Delete" at bounding box center [0, 0] width 0 height 0
type input "6.00"
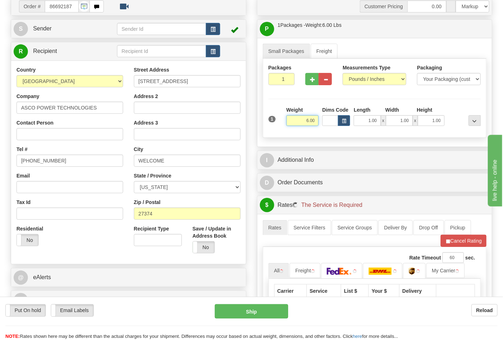
scroll to position [159, 0]
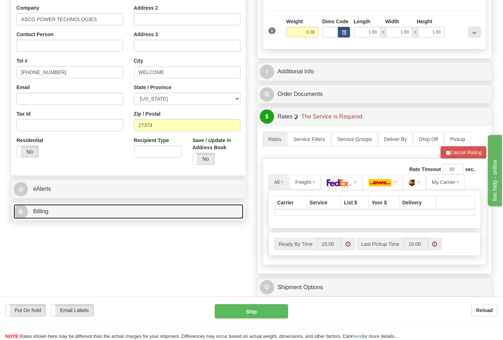
click at [77, 214] on link "B Billing" at bounding box center [129, 212] width 230 height 15
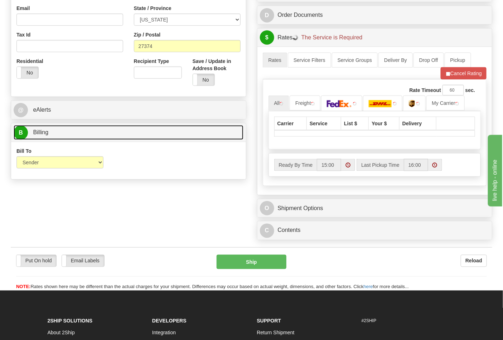
scroll to position [239, 0]
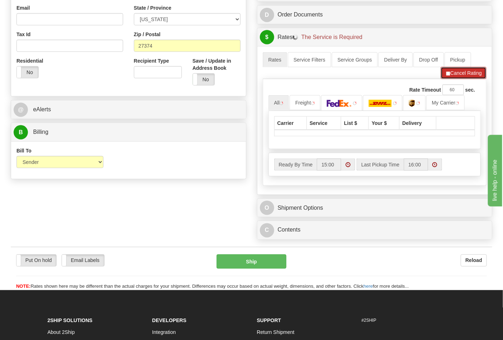
click at [467, 75] on button "Cancel Rating" at bounding box center [464, 73] width 46 height 12
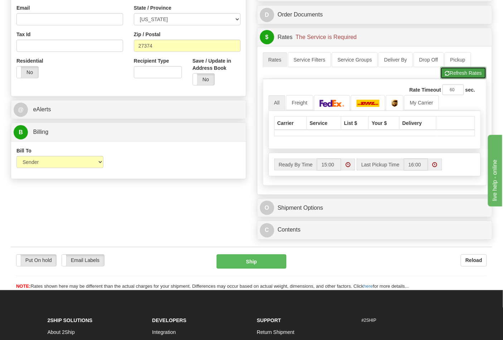
click at [464, 76] on button "Refresh Rates" at bounding box center [464, 73] width 46 height 12
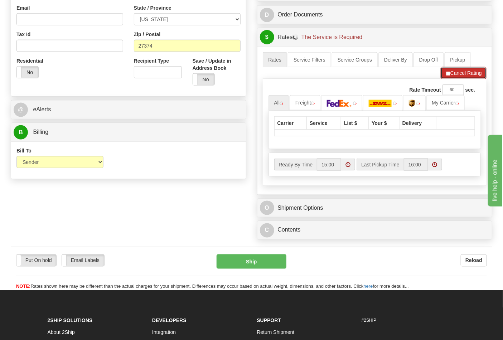
click at [455, 73] on button "Cancel Rating" at bounding box center [464, 73] width 46 height 12
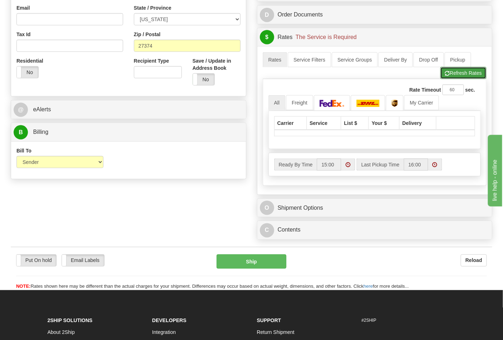
click at [454, 74] on button "Refresh Rates" at bounding box center [464, 73] width 46 height 12
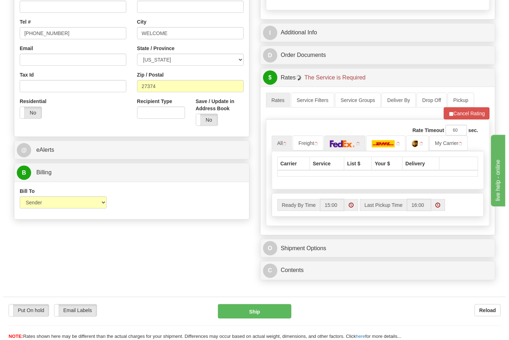
scroll to position [209, 0]
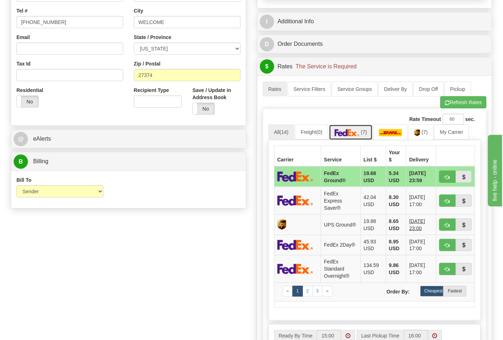
click at [356, 128] on link "(7)" at bounding box center [351, 132] width 44 height 15
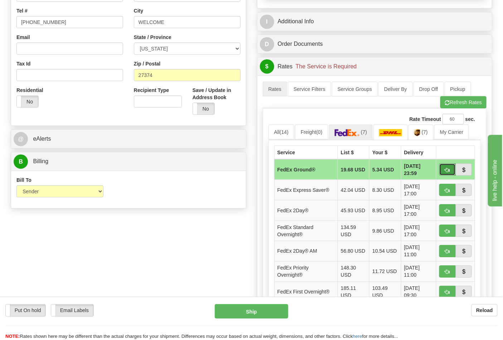
click at [449, 168] on span "button" at bounding box center [447, 170] width 5 height 5
type input "92"
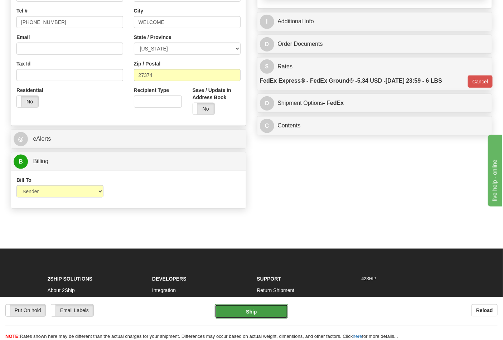
click at [267, 315] on button "Ship" at bounding box center [251, 311] width 73 height 14
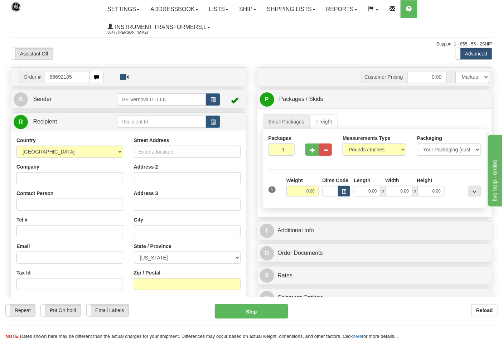
type input "86692185"
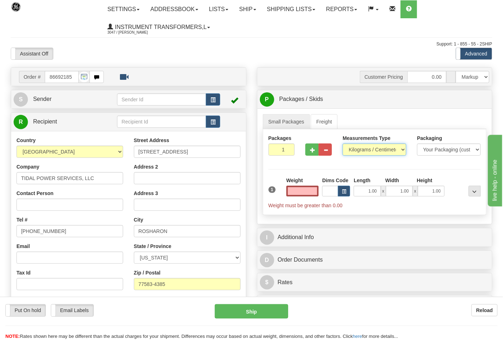
type input "0.00"
click at [355, 152] on select "Pounds / Inches Kilograms / Centimeters" at bounding box center [375, 150] width 64 height 12
select select "0"
click at [343, 144] on select "Pounds / Inches Kilograms / Centimeters" at bounding box center [375, 150] width 64 height 12
click at [316, 193] on input "0.00" at bounding box center [303, 191] width 33 height 11
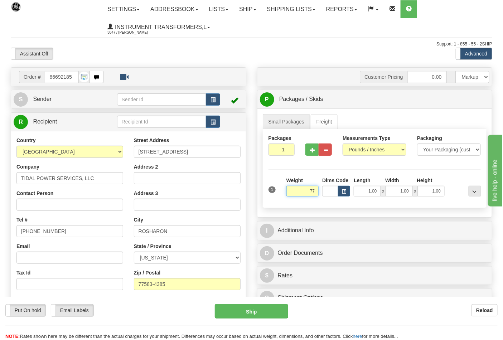
click button "Delete" at bounding box center [0, 0] width 0 height 0
type input "77.00"
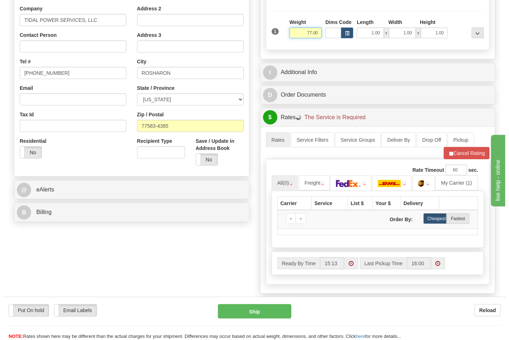
scroll to position [159, 0]
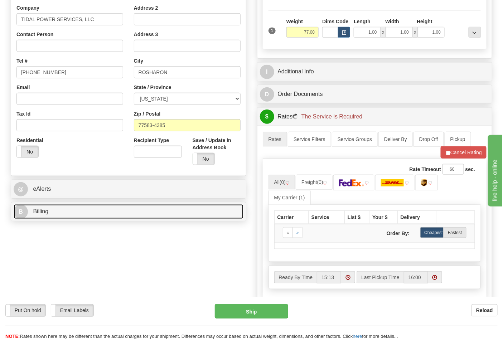
click at [93, 211] on link "B Billing" at bounding box center [129, 212] width 230 height 15
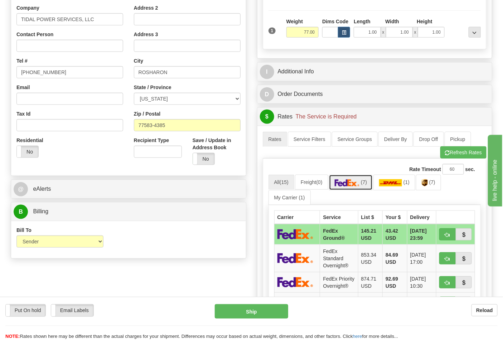
click at [356, 183] on img at bounding box center [347, 182] width 25 height 7
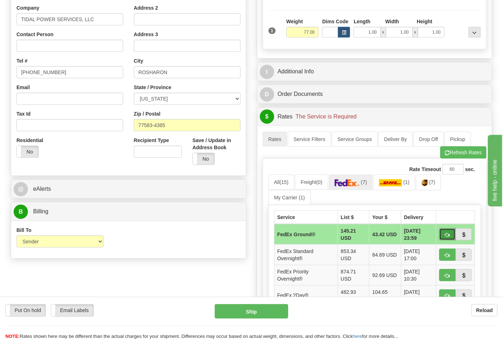
click at [450, 237] on span "button" at bounding box center [447, 235] width 5 height 5
type input "92"
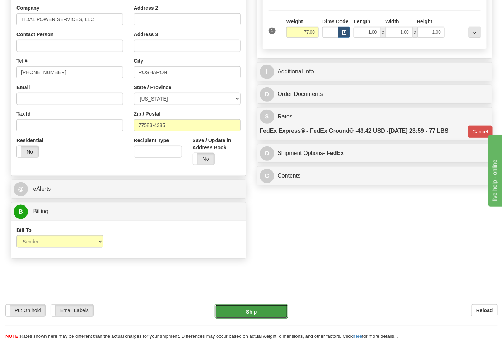
click at [261, 313] on button "Ship" at bounding box center [251, 311] width 73 height 14
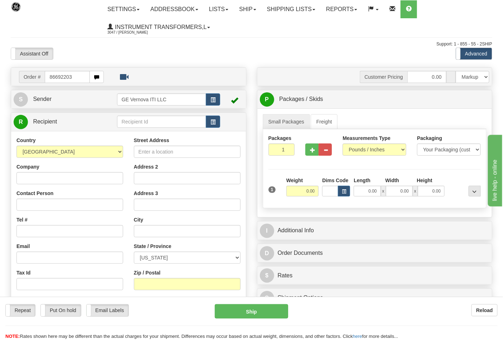
type input "86692203"
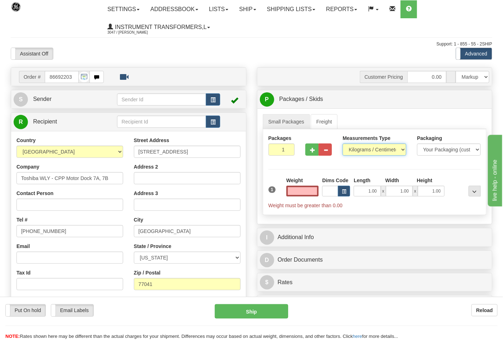
type input "0.00"
drag, startPoint x: 379, startPoint y: 151, endPoint x: 375, endPoint y: 156, distance: 6.3
click at [379, 151] on select "Pounds / Inches Kilograms / Centimeters" at bounding box center [375, 150] width 64 height 12
select select "0"
click at [343, 144] on select "Pounds / Inches Kilograms / Centimeters" at bounding box center [375, 150] width 64 height 12
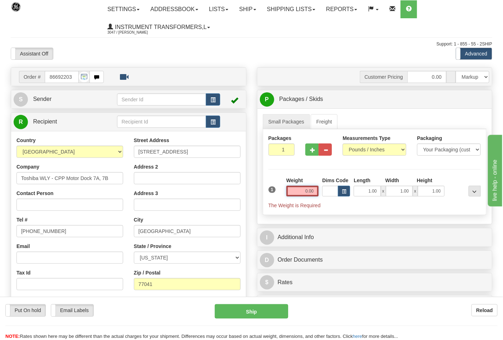
click at [315, 193] on input "0.00" at bounding box center [303, 191] width 33 height 11
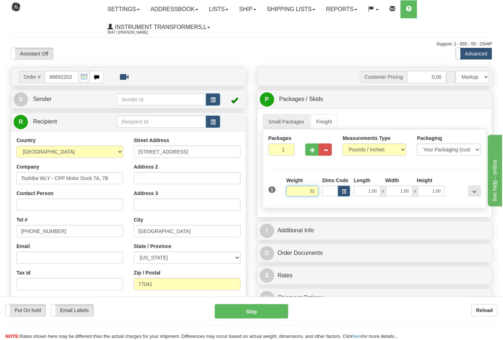
click button "Delete" at bounding box center [0, 0] width 0 height 0
type input "32.00"
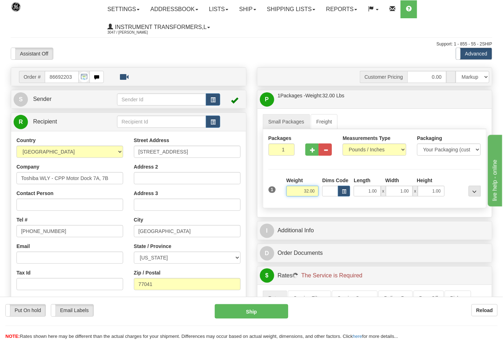
scroll to position [119, 0]
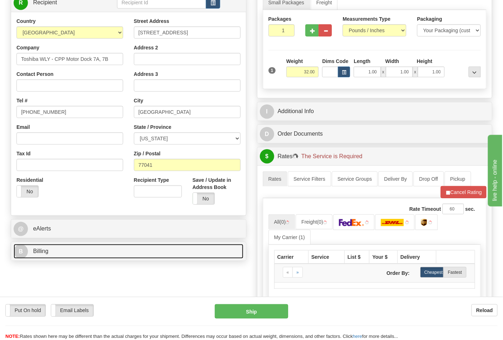
click at [51, 250] on link "B Billing" at bounding box center [129, 251] width 230 height 15
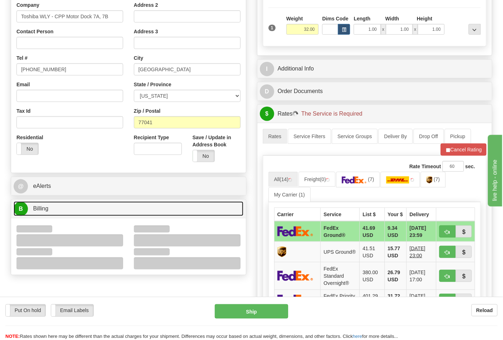
scroll to position [199, 0]
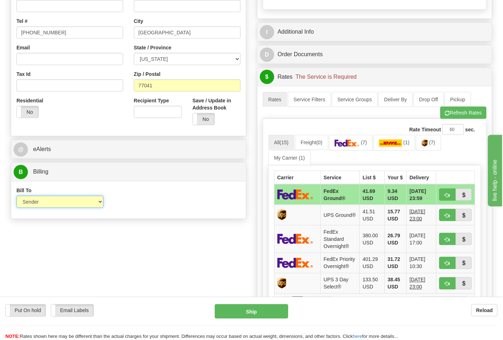
click at [41, 206] on select "Sender Recipient Third Party Collect" at bounding box center [59, 202] width 87 height 12
select select "2"
click at [16, 197] on select "Sender Recipient Third Party Collect" at bounding box center [59, 202] width 87 height 12
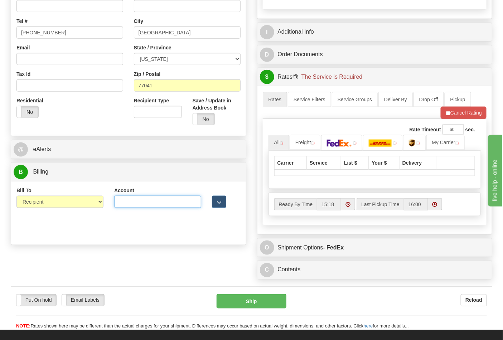
click at [175, 203] on input "Account" at bounding box center [157, 202] width 87 height 12
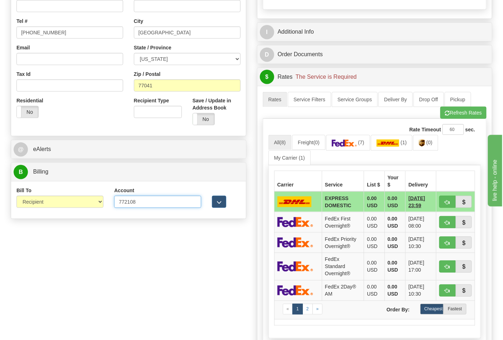
type input "772108"
click button "Delete" at bounding box center [0, 0] width 0 height 0
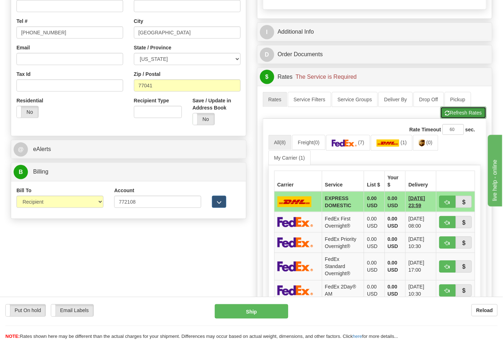
click at [456, 116] on button "Refresh Rates" at bounding box center [464, 113] width 46 height 12
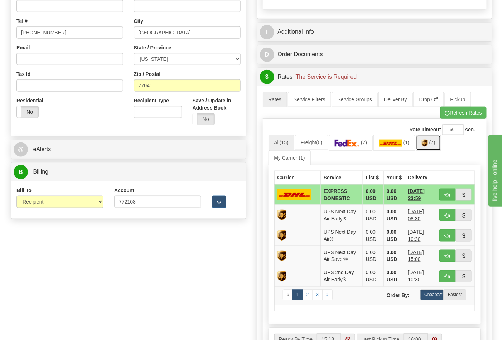
click at [435, 146] on link "(7)" at bounding box center [428, 142] width 25 height 15
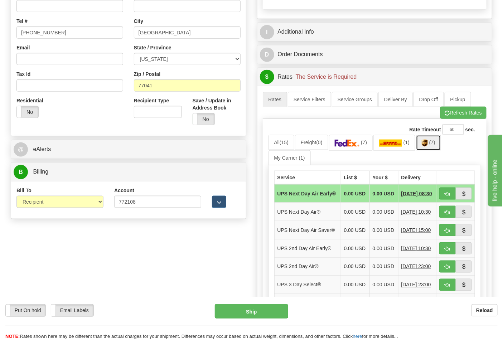
scroll to position [358, 0]
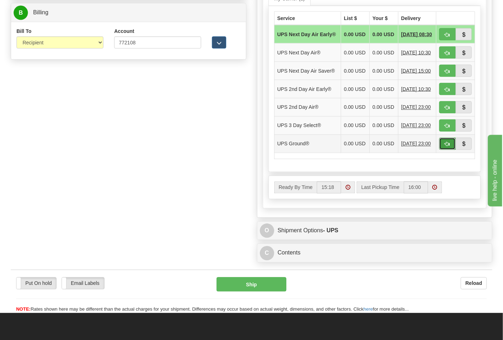
click at [445, 150] on button "button" at bounding box center [448, 144] width 16 height 12
type input "03"
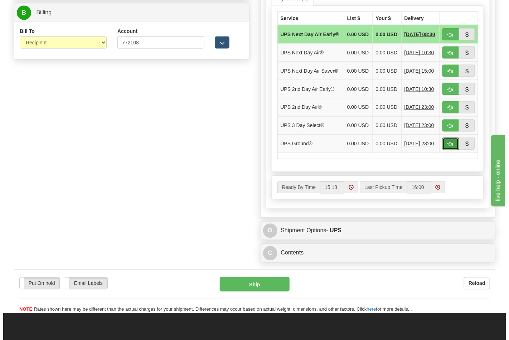
scroll to position [278, 0]
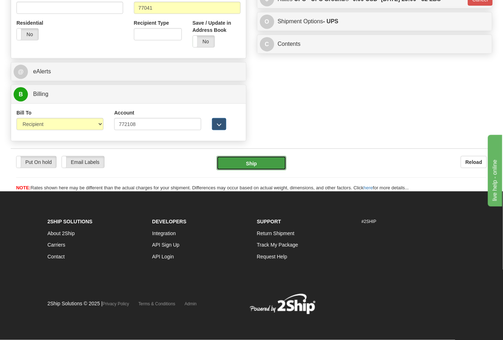
click at [257, 163] on button "Ship" at bounding box center [251, 163] width 69 height 14
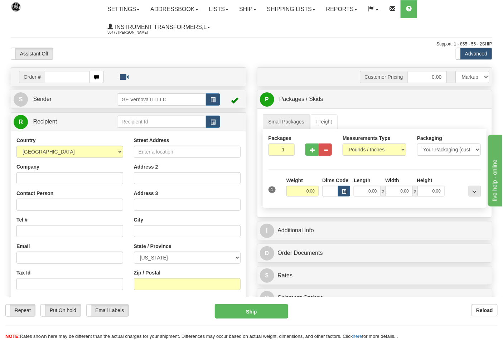
click at [448, 14] on ul "Settings Shipping Preferences Fields Preferences New Addressbook Recipients Sen…" at bounding box center [297, 18] width 390 height 36
click at [359, 28] on ul "Settings Shipping Preferences Fields Preferences New Addressbook Recipients Sen…" at bounding box center [297, 18] width 390 height 36
